Goal: Task Accomplishment & Management: Complete application form

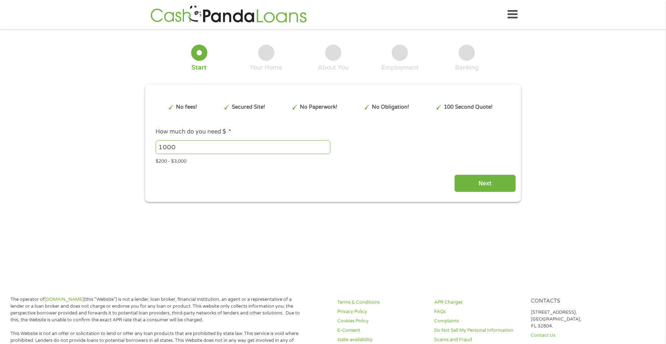
click at [276, 148] on input "1000" at bounding box center [242, 147] width 175 height 14
type input "1"
type input "3000"
click at [495, 186] on input "Next" at bounding box center [485, 184] width 62 height 18
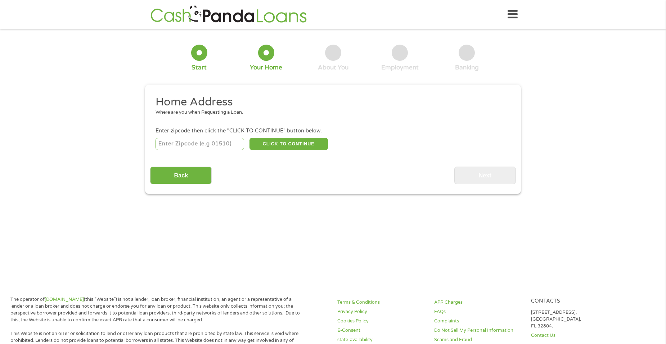
click at [208, 144] on input "number" at bounding box center [199, 144] width 89 height 12
type input "98022"
click at [308, 141] on button "CLICK TO CONTINUE" at bounding box center [288, 144] width 78 height 12
type input "98022"
type input "Enumclaw"
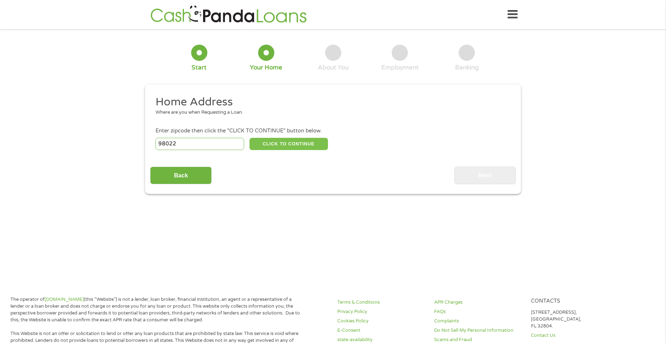
select select "[US_STATE]"
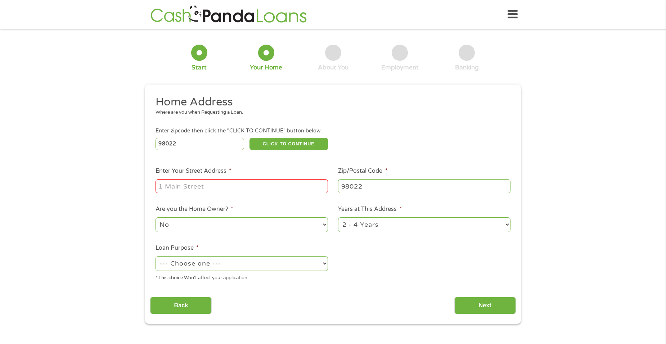
click at [272, 190] on input "Enter Your Street Address *" at bounding box center [241, 186] width 172 height 14
type input "[STREET_ADDRESS][PERSON_NAME]"
click at [309, 226] on select "No Yes" at bounding box center [241, 224] width 172 height 15
select select "yes"
click at [155, 217] on select "No Yes" at bounding box center [241, 224] width 172 height 15
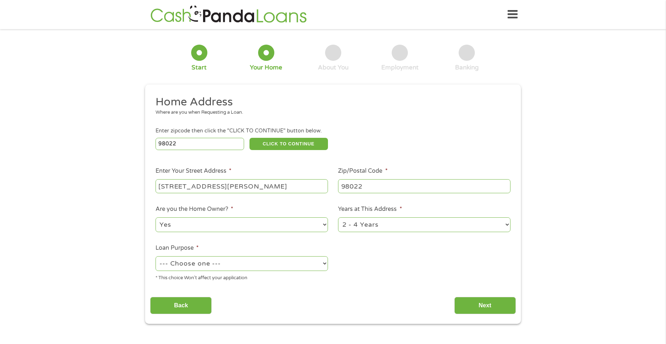
click at [489, 225] on select "1 Year or less 1 - 2 Years 2 - 4 Years Over 4 Years" at bounding box center [424, 224] width 172 height 15
select select "60months"
click at [338, 217] on select "1 Year or less 1 - 2 Years 2 - 4 Years Over 4 Years" at bounding box center [424, 224] width 172 height 15
click at [302, 266] on select "--- Choose one --- Pay Bills Debt Consolidation Home Improvement Major Purchase…" at bounding box center [241, 263] width 172 height 15
select select "homeimprovement"
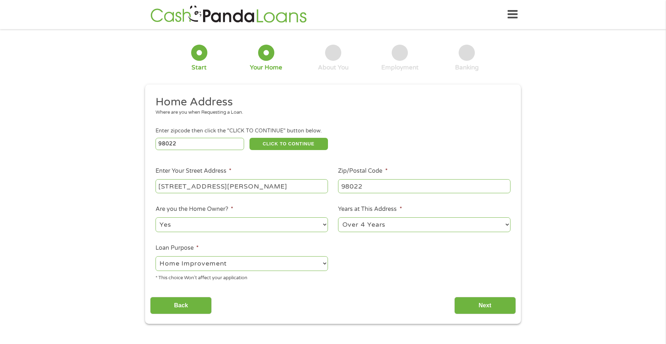
click at [155, 256] on select "--- Choose one --- Pay Bills Debt Consolidation Home Improvement Major Purchase…" at bounding box center [241, 263] width 172 height 15
click at [482, 302] on input "Next" at bounding box center [485, 306] width 62 height 18
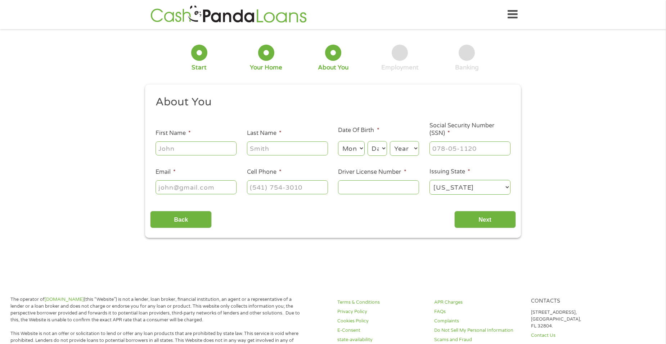
scroll to position [3, 3]
click at [196, 153] on input "First Name *" at bounding box center [195, 148] width 81 height 14
type input "[PERSON_NAME]"
type input "Irish"
select select "10"
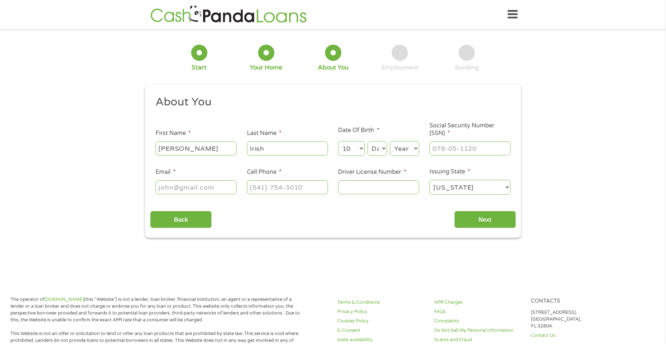
select select "21"
select select "1976"
type input "[EMAIL_ADDRESS][DOMAIN_NAME]"
type input "[PHONE_NUMBER]"
click at [471, 146] on input "___-__-____" at bounding box center [469, 148] width 81 height 14
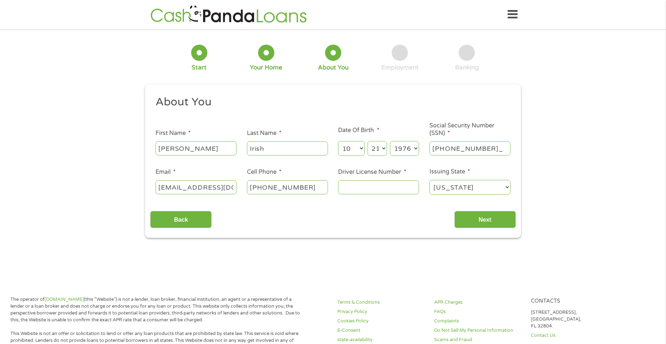
type input "531-04-4243"
click at [396, 191] on input "Driver License Number *" at bounding box center [378, 187] width 81 height 14
type input "WDL"
